Goal: Information Seeking & Learning: Learn about a topic

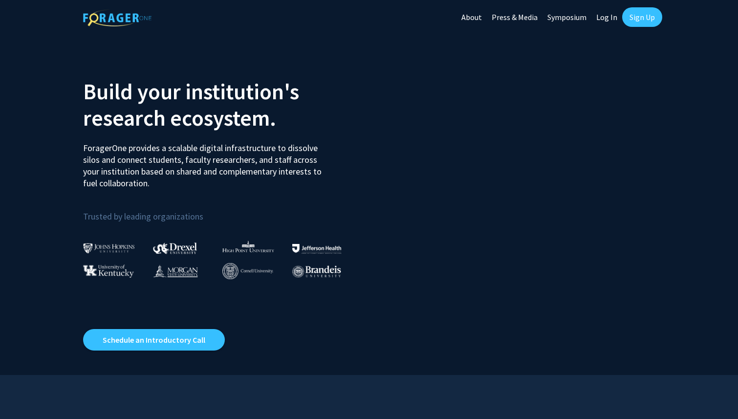
click at [610, 16] on link "Log In" at bounding box center [607, 17] width 31 height 34
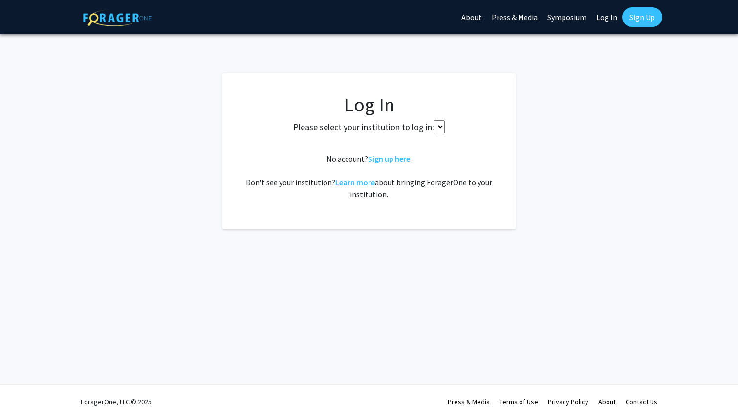
select select
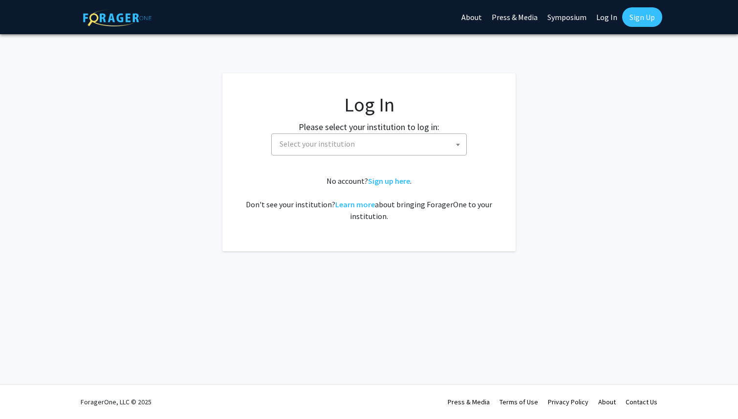
click at [414, 153] on span "Select your institution" at bounding box center [371, 144] width 191 height 20
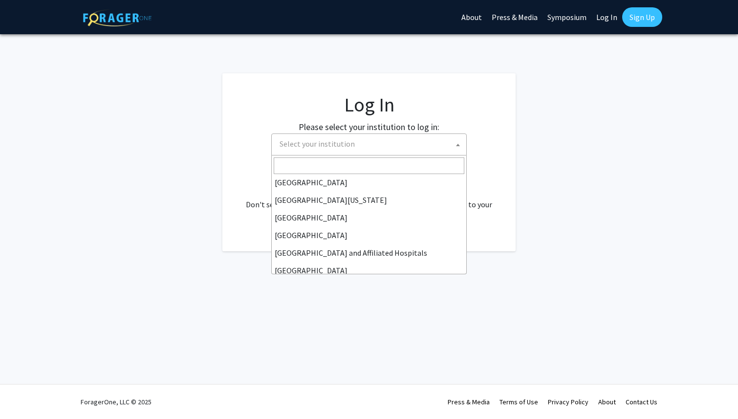
scroll to position [92, 0]
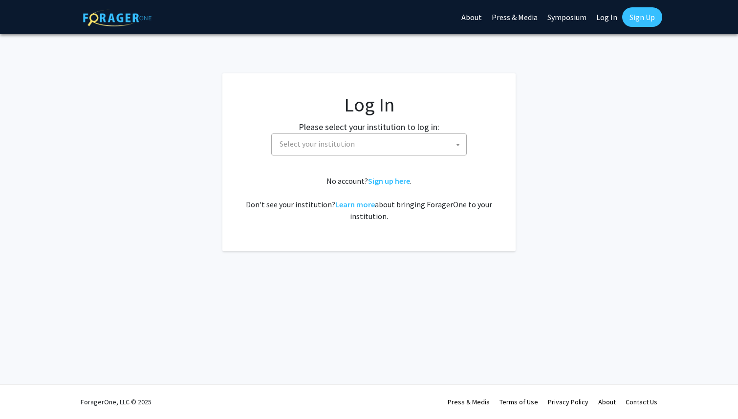
click at [307, 142] on span "Select your institution" at bounding box center [317, 144] width 75 height 10
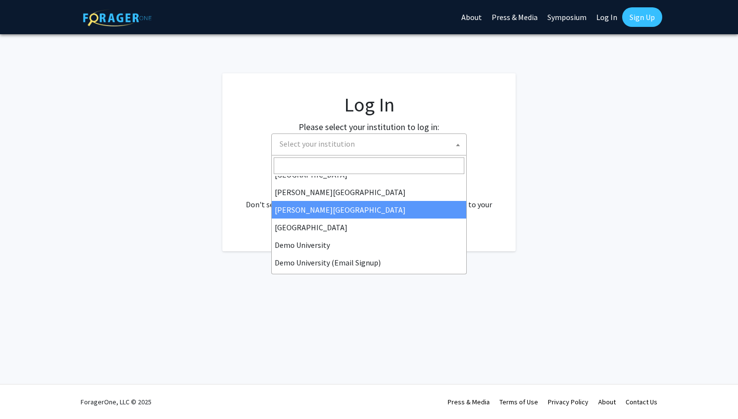
scroll to position [43, 0]
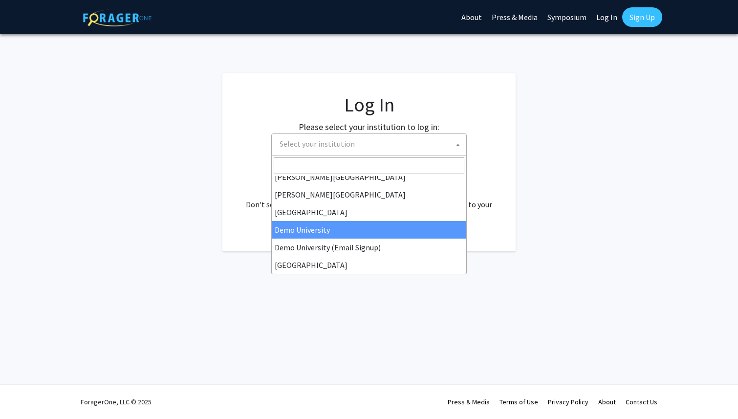
select select "8"
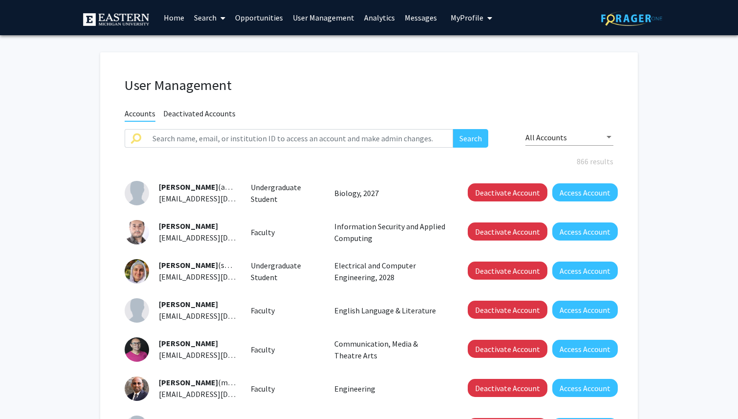
click at [371, 14] on link "Analytics" at bounding box center [379, 17] width 41 height 34
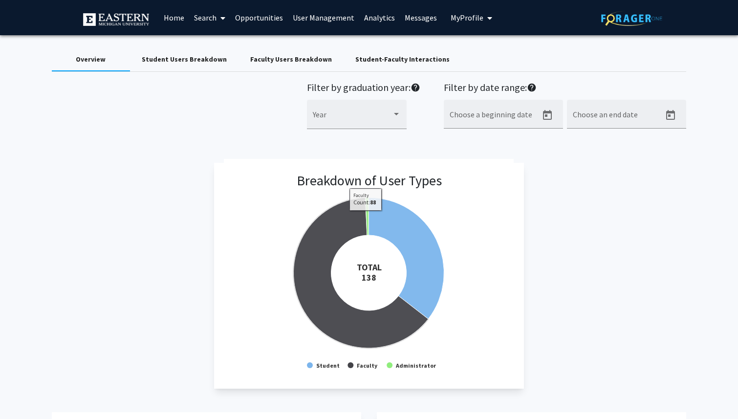
click at [193, 58] on div "Student Users Breakdown" at bounding box center [184, 59] width 85 height 10
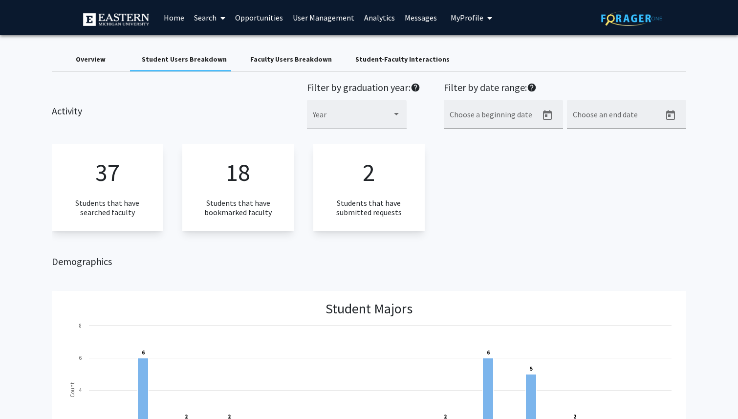
click at [364, 61] on div "Student-Faculty Interactions" at bounding box center [402, 59] width 94 height 10
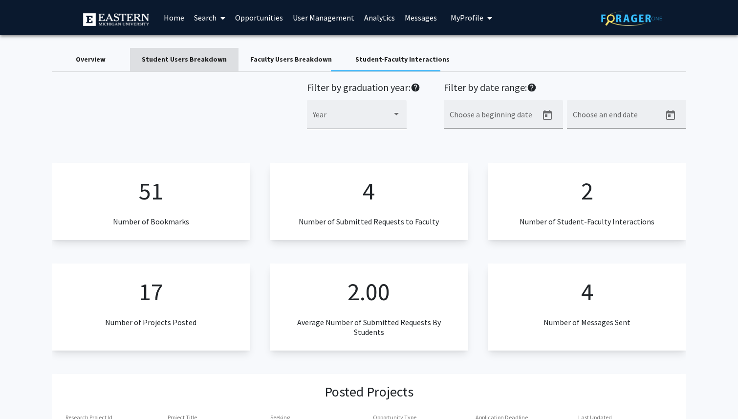
click at [213, 59] on div "Student Users Breakdown" at bounding box center [184, 59] width 85 height 10
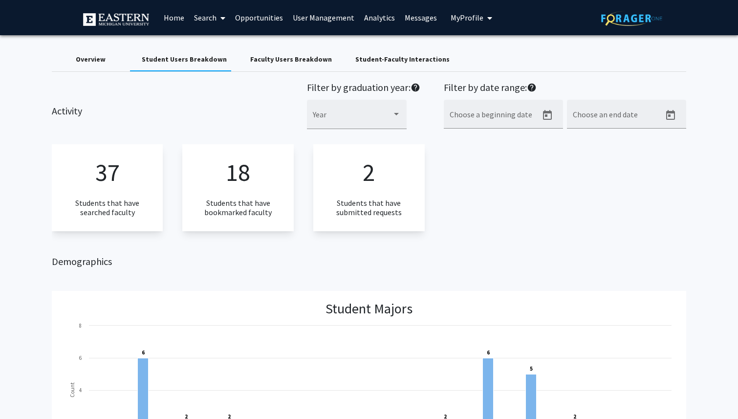
click at [412, 64] on div "Student-Faculty Interactions" at bounding box center [402, 59] width 94 height 10
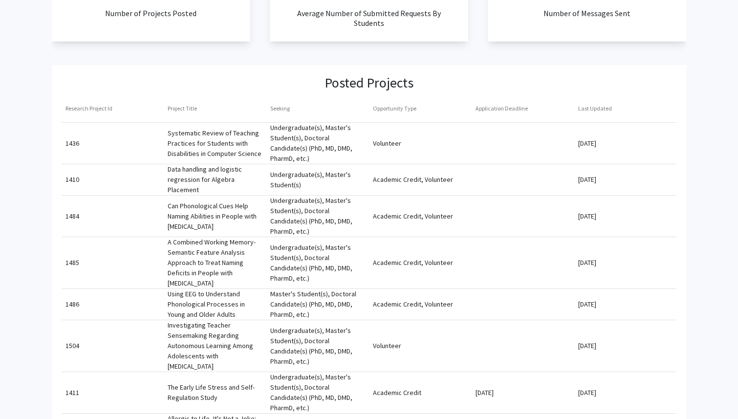
scroll to position [374, 0]
